Goal: Task Accomplishment & Management: Complete application form

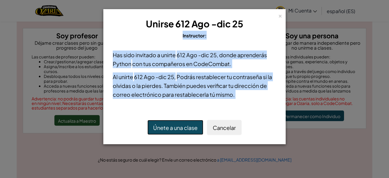
click at [189, 126] on font "Únete a una clase" at bounding box center [175, 127] width 44 height 7
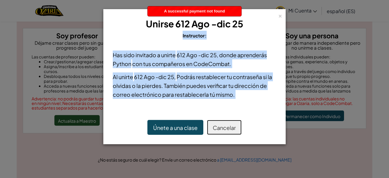
click at [222, 132] on button "Cancelar" at bounding box center [224, 127] width 35 height 15
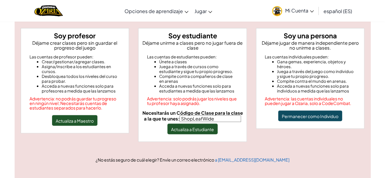
click at [263, 132] on div "Soy una persona Déjame jugar de manera independiente pero no unirme a clases. L…" at bounding box center [310, 81] width 118 height 107
click at [200, 131] on button "Actualiza a Estudiante" at bounding box center [192, 128] width 50 height 11
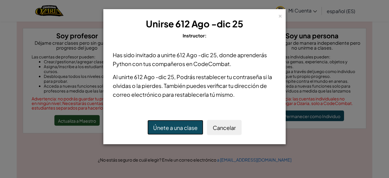
drag, startPoint x: 171, startPoint y: 126, endPoint x: 167, endPoint y: 126, distance: 3.3
click at [167, 126] on font "Únete a una clase" at bounding box center [175, 127] width 44 height 7
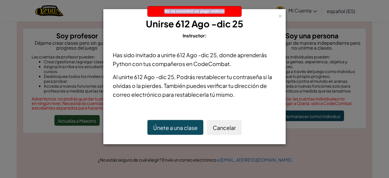
drag, startPoint x: 163, startPoint y: 15, endPoint x: 228, endPoint y: 16, distance: 65.1
click at [228, 16] on div "No se encontró un pago exitoso" at bounding box center [195, 11] width 94 height 10
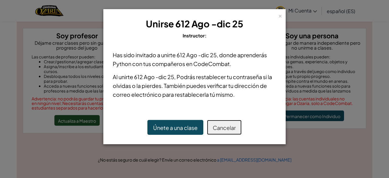
click at [228, 124] on font "Cancelar" at bounding box center [224, 127] width 23 height 7
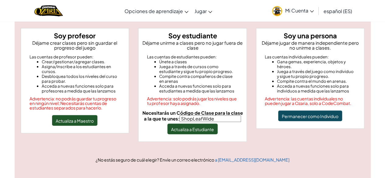
click at [228, 120] on input "ShopLeafWide" at bounding box center [209, 118] width 61 height 7
click at [227, 120] on input "Necesitarás un Código de Clase para la clase a la que te unes:" at bounding box center [209, 118] width 61 height 7
type input "ShopLeafWide"
click at [300, 15] on link "Mi Cuenta" at bounding box center [293, 10] width 48 height 19
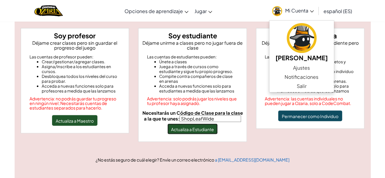
click at [193, 129] on font "Actualiza a Estudiante" at bounding box center [192, 128] width 43 height 5
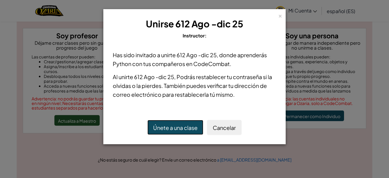
click at [193, 129] on font "Únete a una clase" at bounding box center [175, 127] width 44 height 7
click at [162, 129] on font "Únete a una clase" at bounding box center [175, 127] width 44 height 7
drag, startPoint x: 164, startPoint y: 13, endPoint x: 234, endPoint y: 99, distance: 111.2
click at [236, 100] on div "Has sido invitado a unirte 612 Ago -[DATE] , donde aprenderás Python con tus co…" at bounding box center [195, 76] width 176 height 65
